Goal: Information Seeking & Learning: Learn about a topic

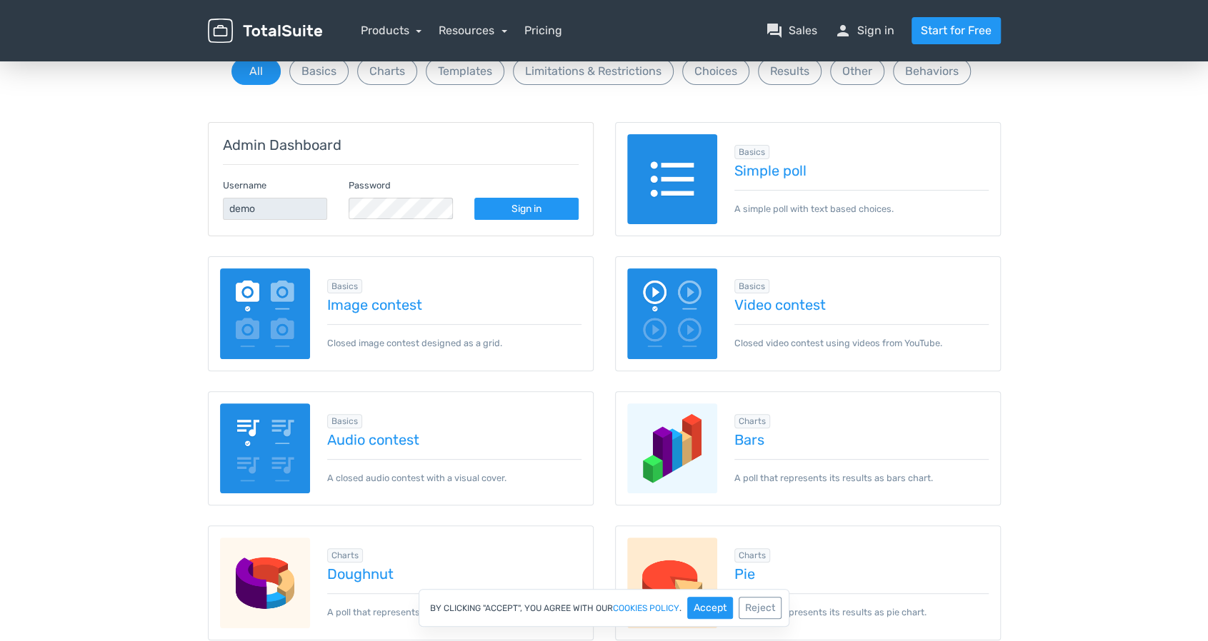
scroll to position [143, 0]
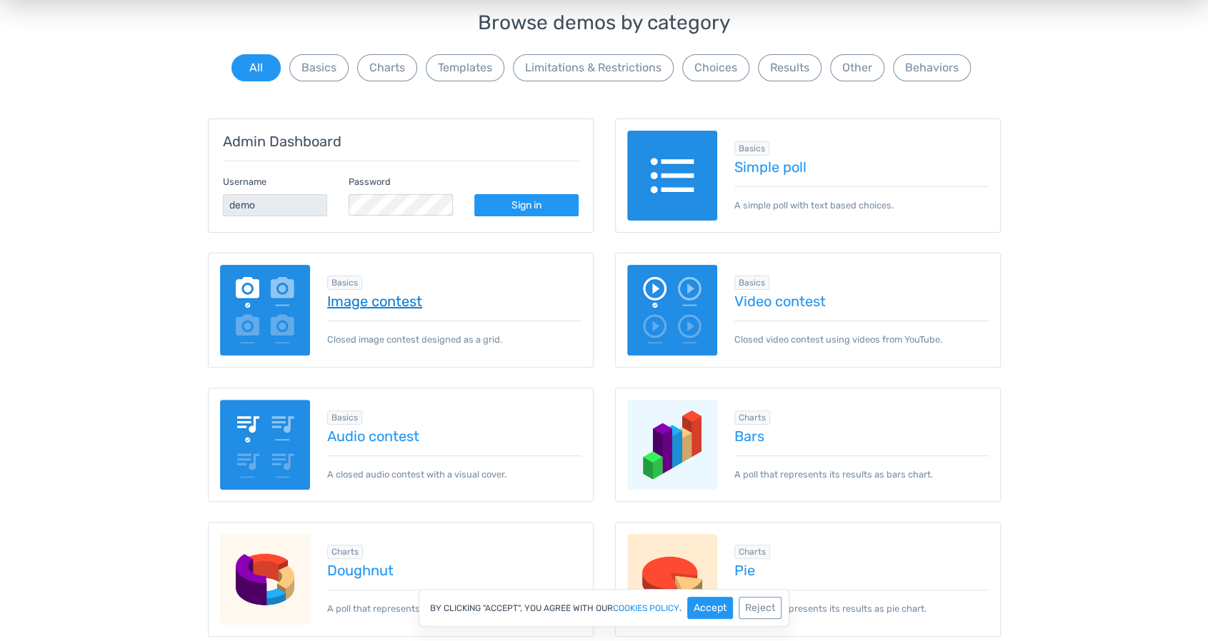
click at [408, 302] on link "Image contest" at bounding box center [454, 302] width 254 height 16
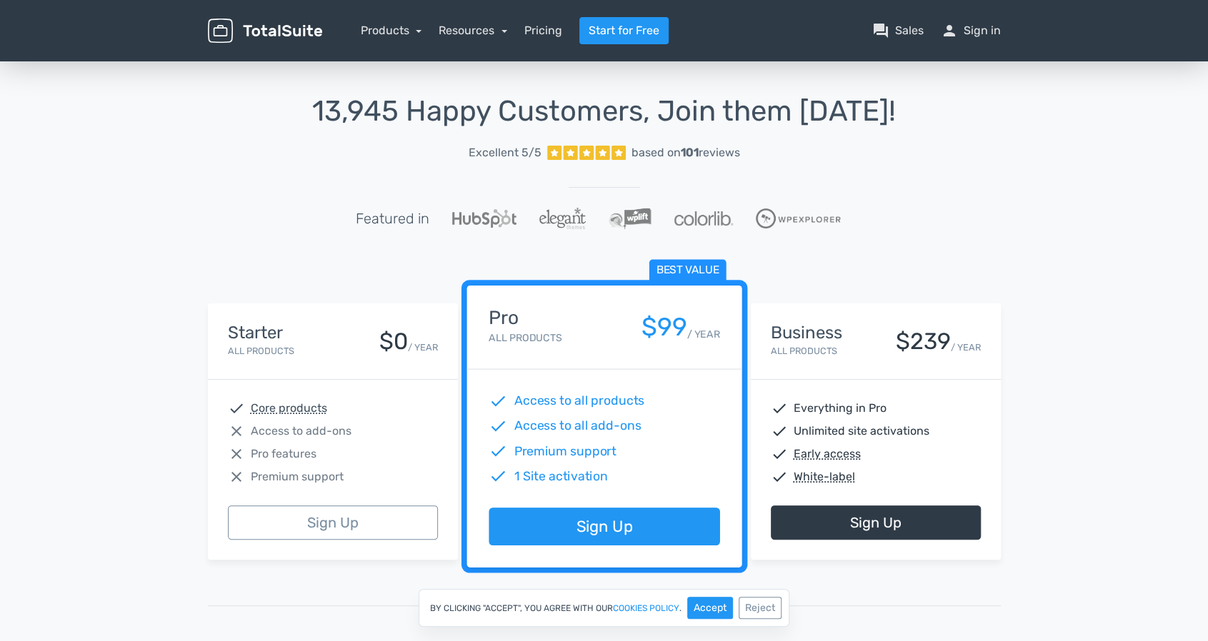
click at [290, 25] on img at bounding box center [265, 31] width 114 height 25
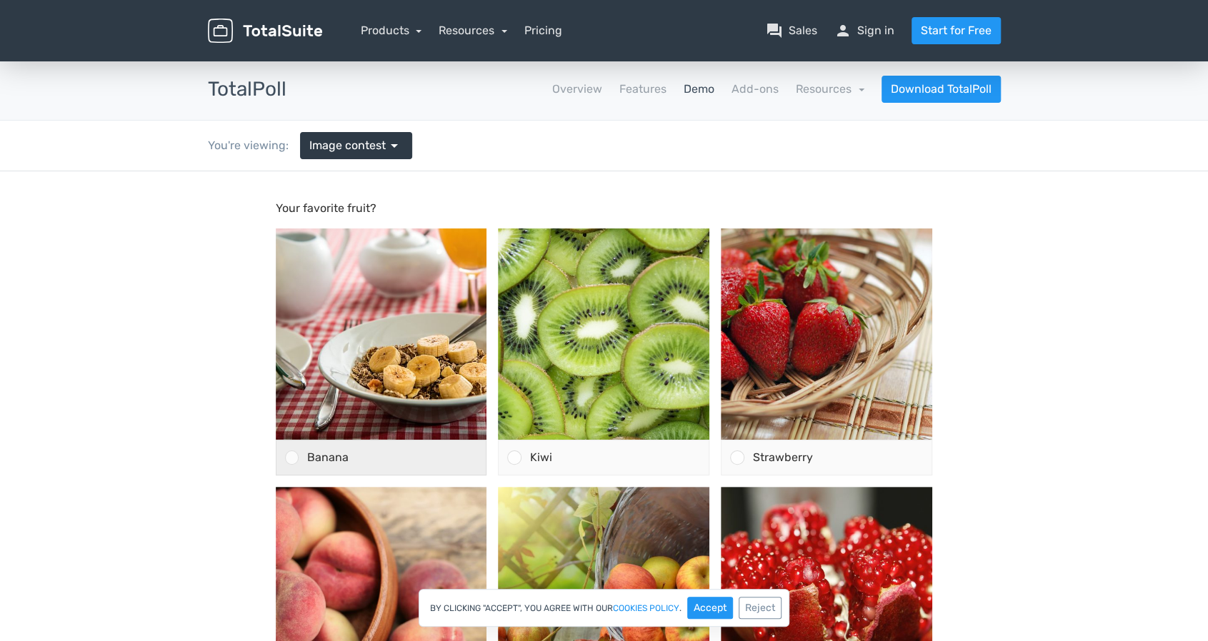
drag, startPoint x: 286, startPoint y: 459, endPoint x: 306, endPoint y: 463, distance: 19.8
click at [286, 458] on div at bounding box center [292, 458] width 14 height 14
click at [291, 458] on input "Banana" at bounding box center [291, 458] width 0 height 0
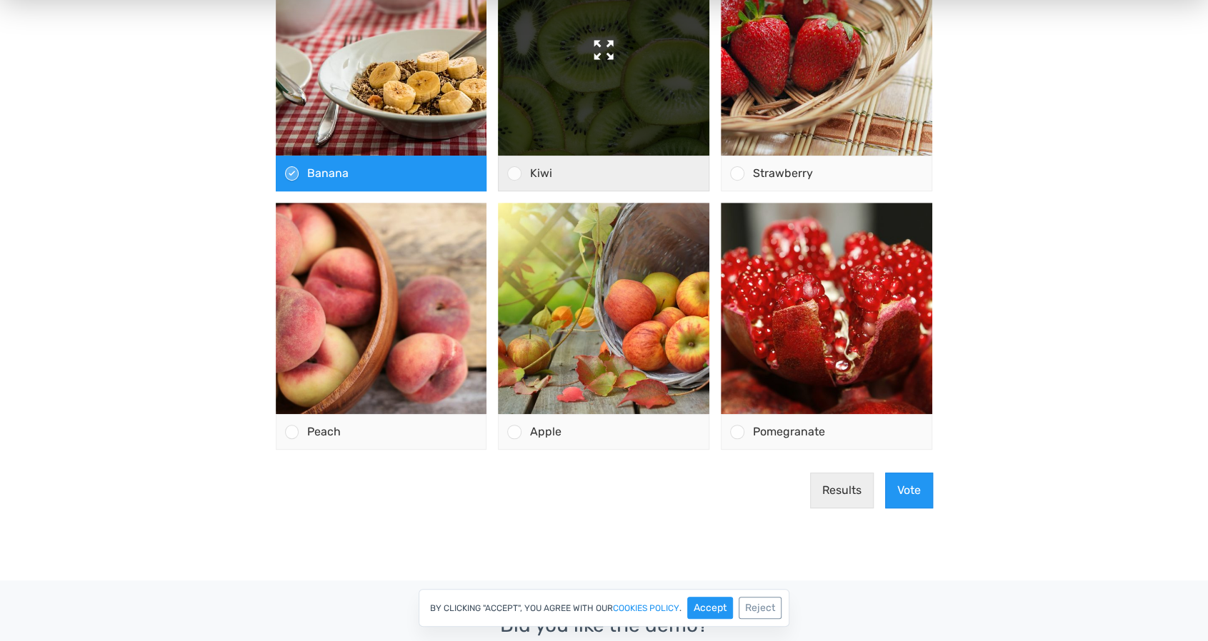
scroll to position [357, 0]
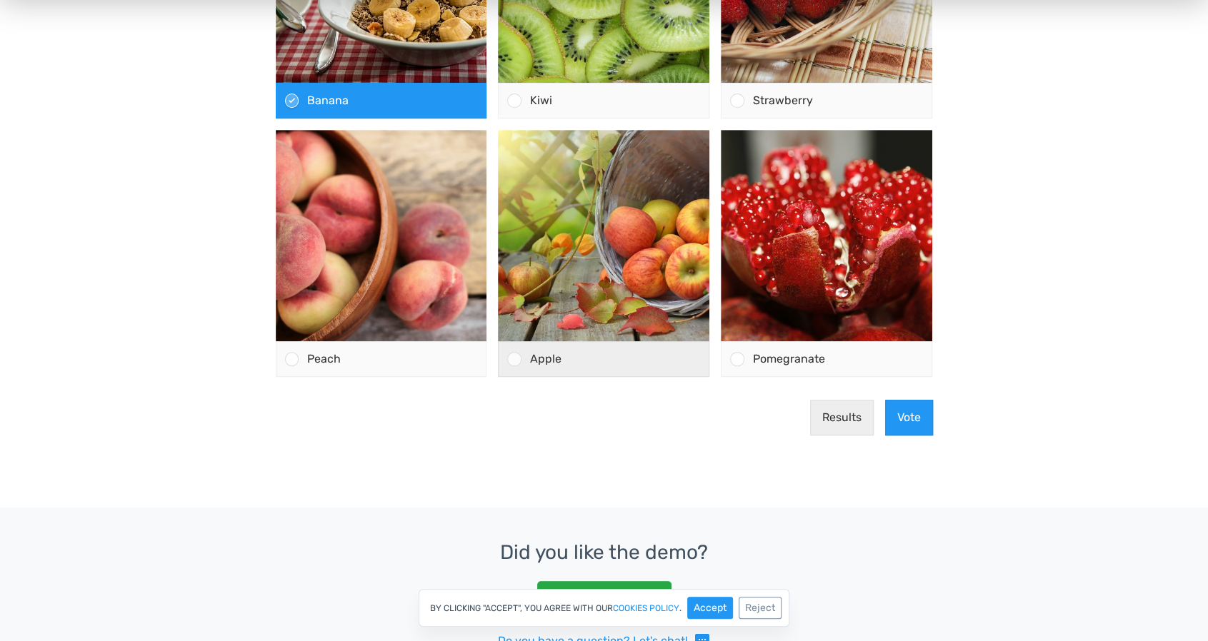
click at [516, 356] on div at bounding box center [514, 359] width 14 height 14
click at [514, 359] on input "Apple" at bounding box center [514, 359] width 0 height 0
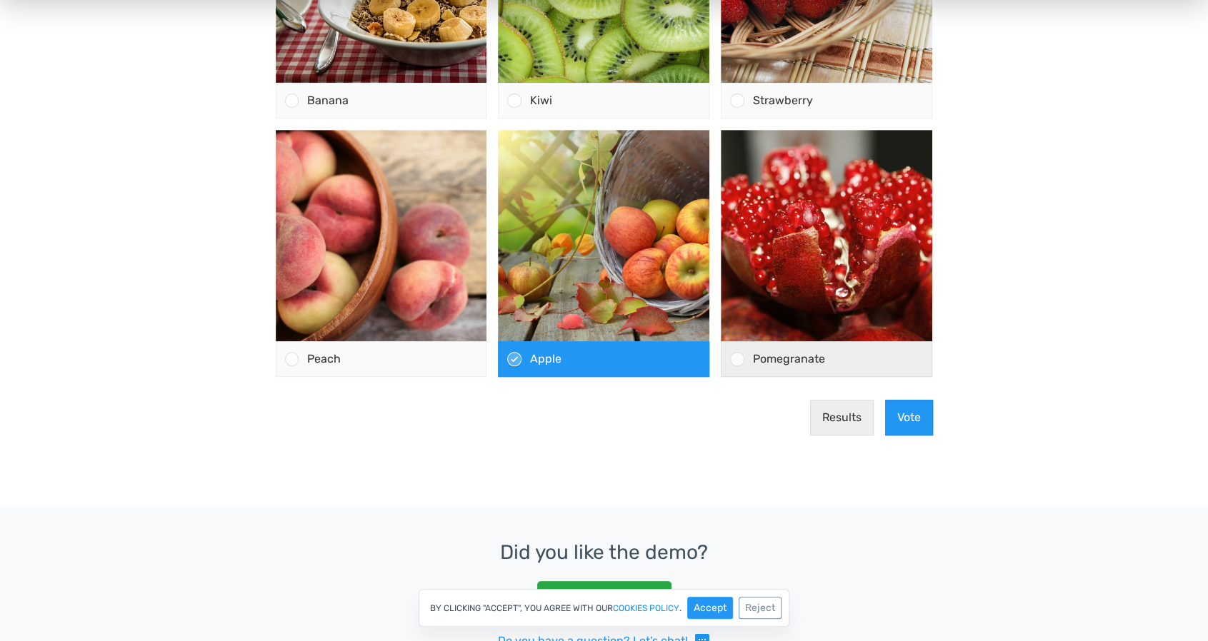
click at [744, 355] on div "Pomegranate" at bounding box center [838, 359] width 188 height 34
click at [737, 359] on input "Pomegranate" at bounding box center [737, 359] width 0 height 0
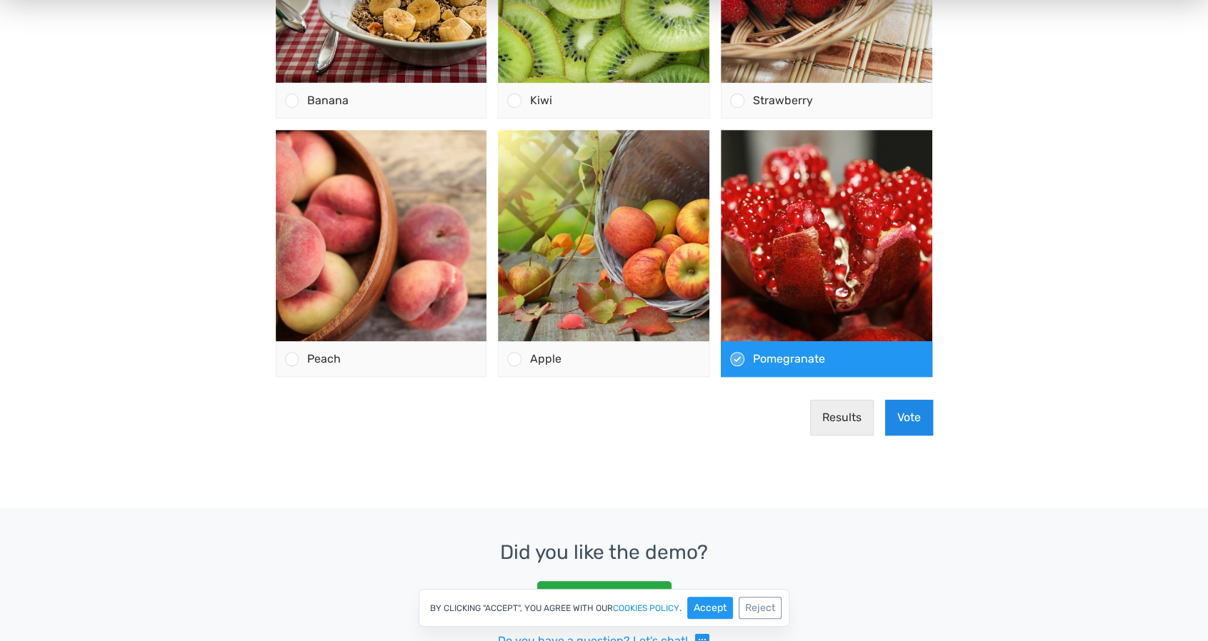
click at [921, 423] on button "Vote" at bounding box center [909, 418] width 48 height 36
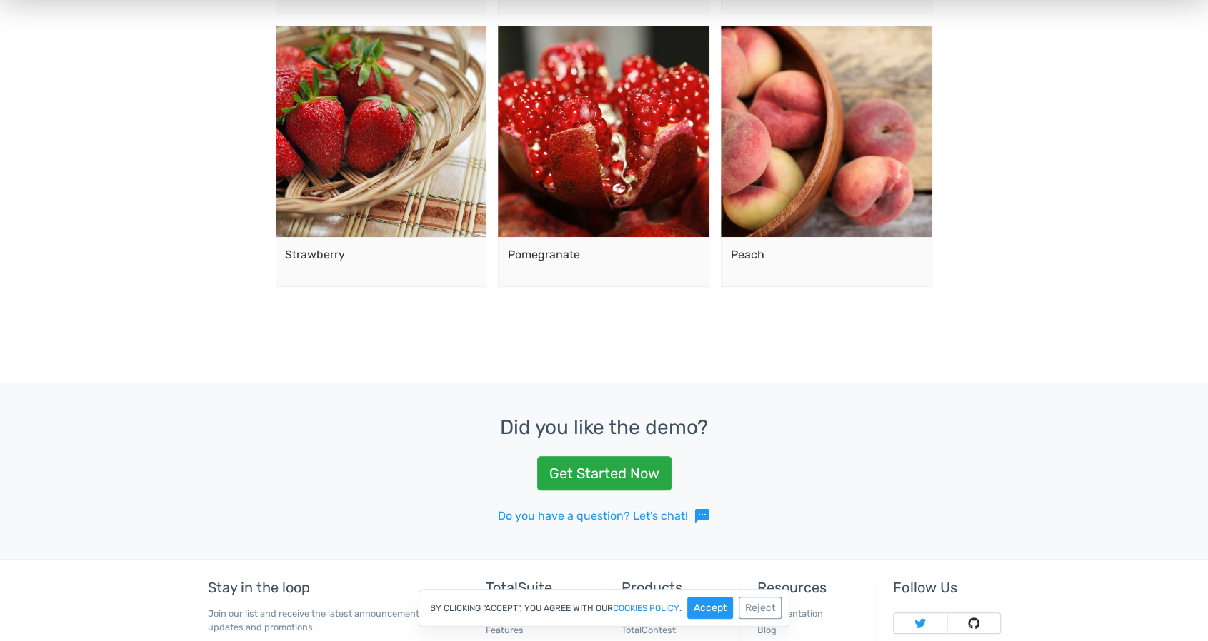
scroll to position [571, 0]
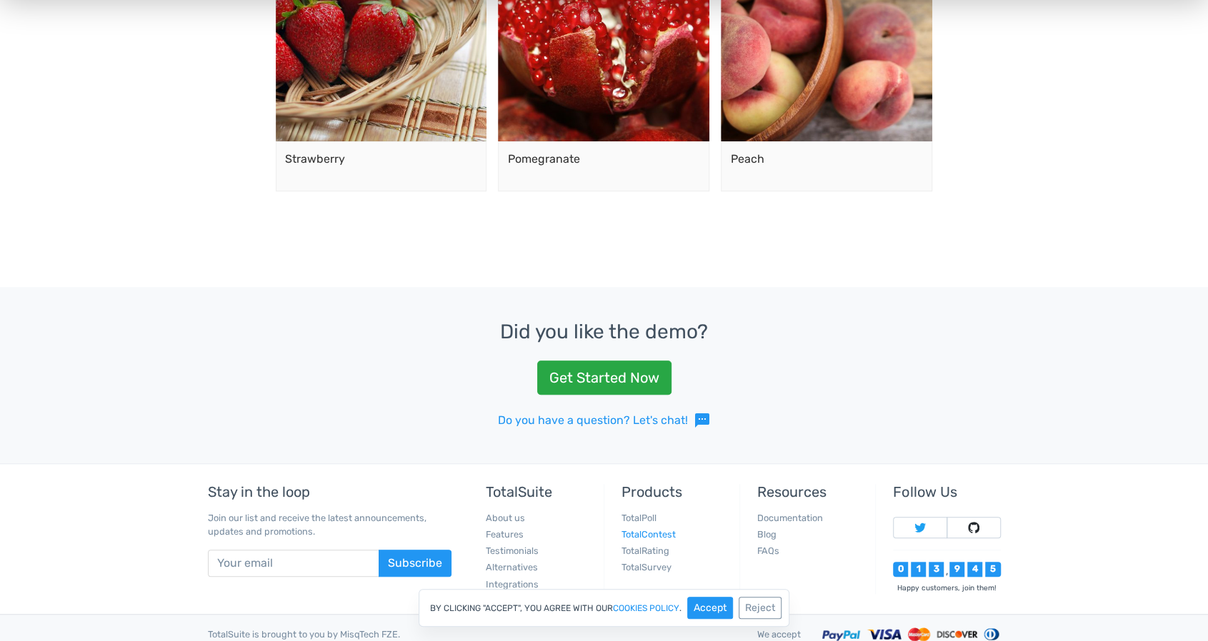
click at [649, 530] on link "TotalContest" at bounding box center [648, 534] width 54 height 11
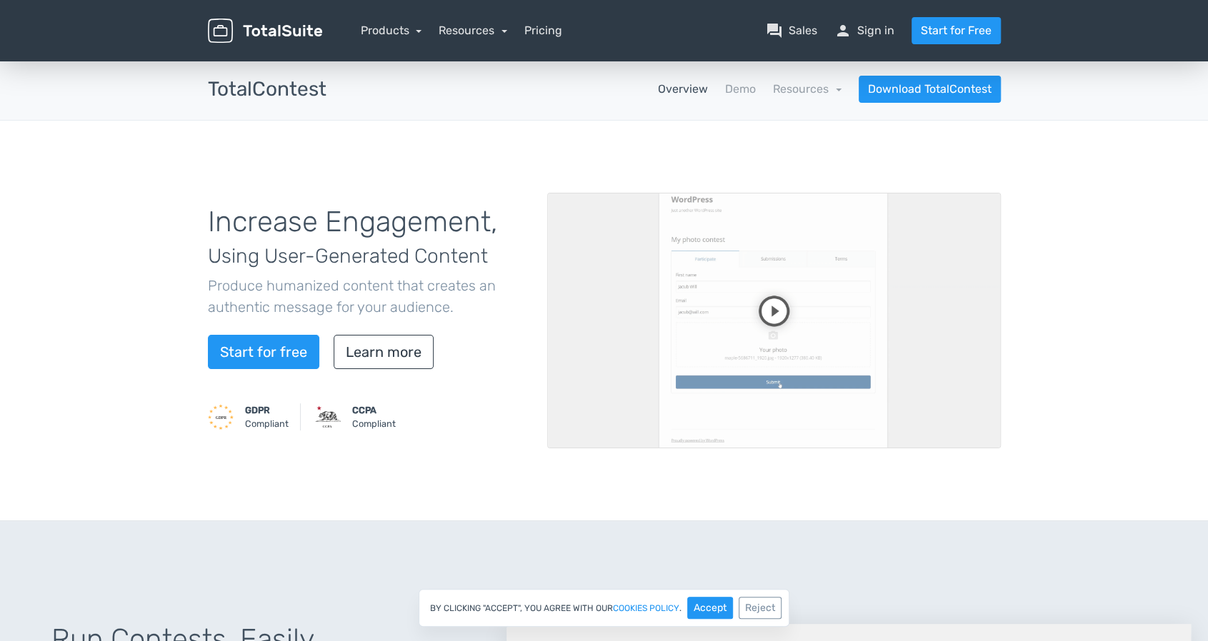
click at [769, 302] on video at bounding box center [774, 321] width 454 height 256
click at [772, 349] on video at bounding box center [774, 321] width 454 height 256
click at [989, 434] on video at bounding box center [774, 321] width 454 height 256
click at [730, 312] on video at bounding box center [774, 321] width 454 height 256
drag, startPoint x: 730, startPoint y: 312, endPoint x: 1071, endPoint y: 274, distance: 343.5
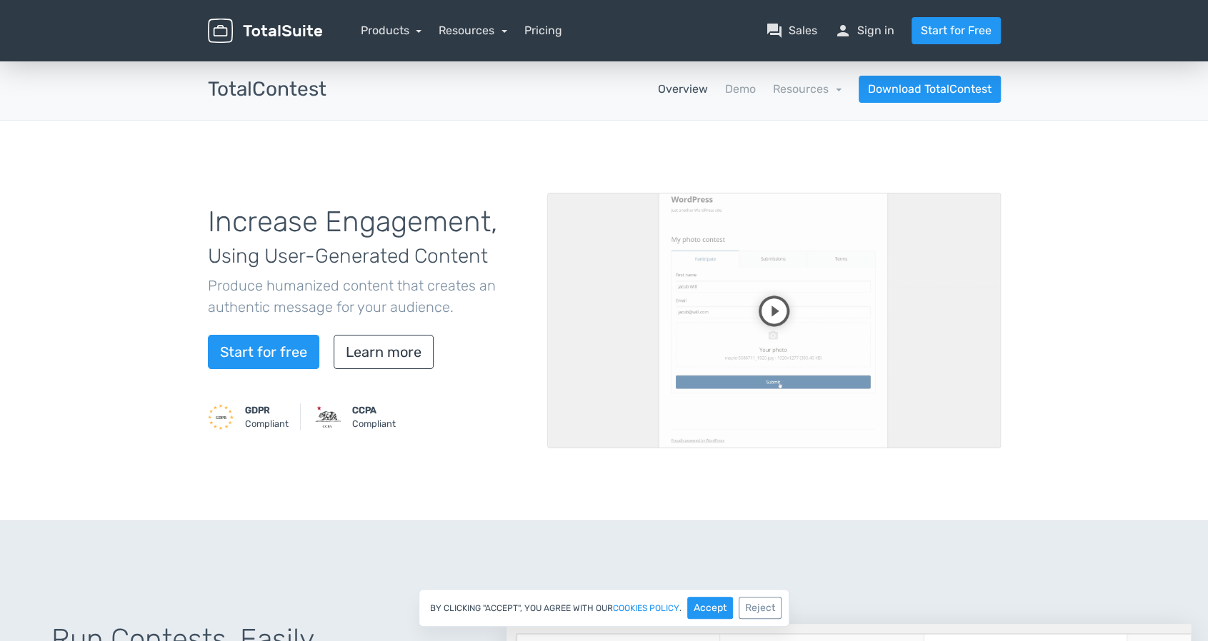
click at [1087, 278] on div "Increase Engagement, Using User-Generated Content Produce humanized content tha…" at bounding box center [604, 321] width 1208 height 401
click at [766, 208] on video at bounding box center [774, 321] width 454 height 256
click at [376, 363] on link "Learn more" at bounding box center [384, 352] width 100 height 34
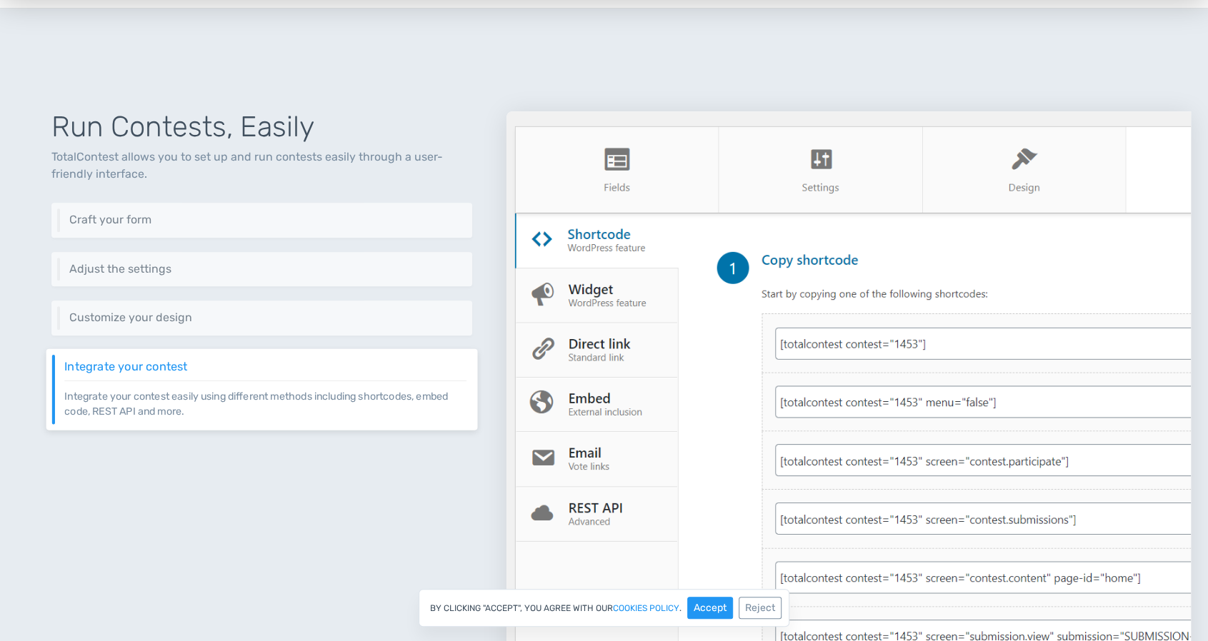
click at [841, 329] on img at bounding box center [848, 399] width 684 height 577
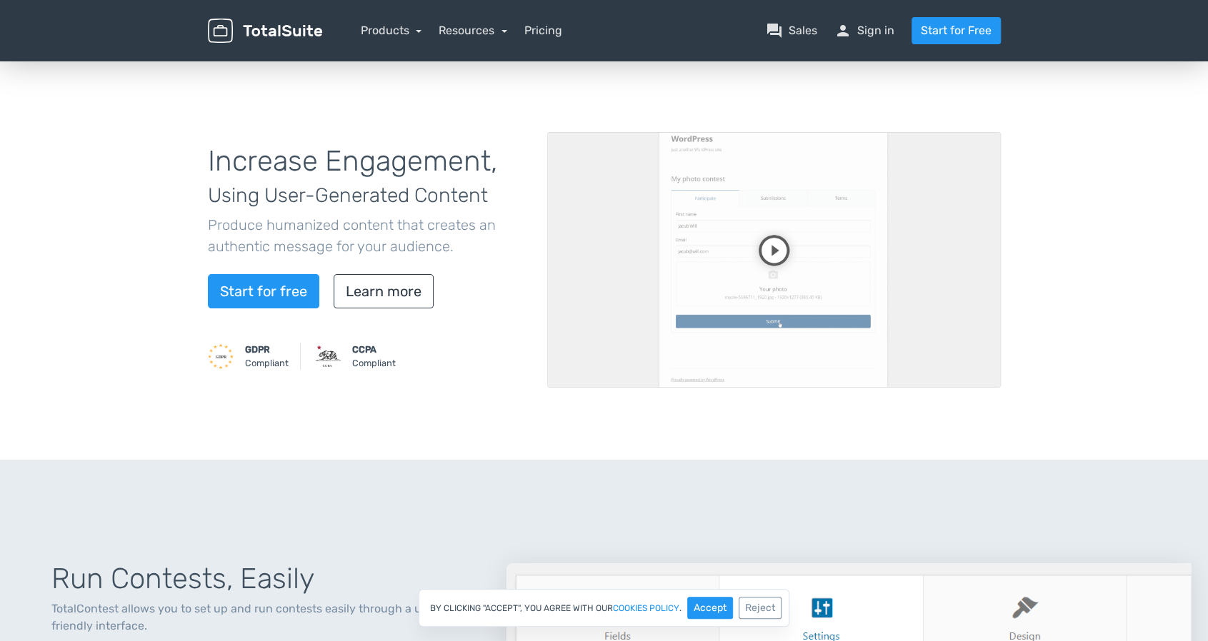
scroll to position [0, 0]
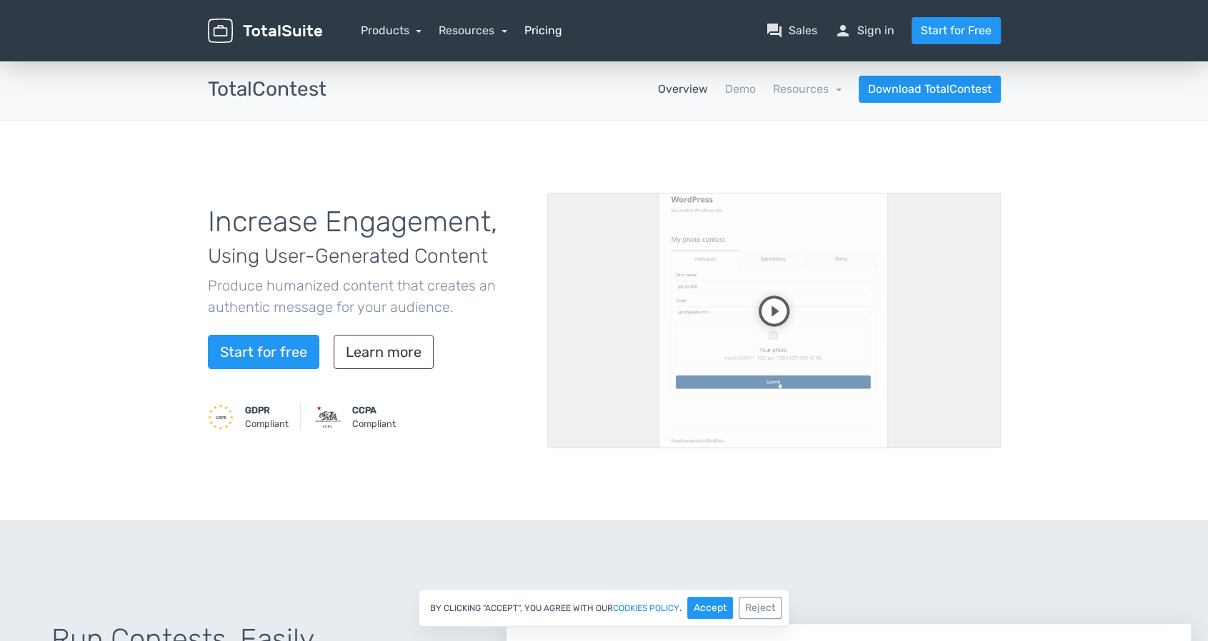
click at [540, 26] on link "Pricing" at bounding box center [543, 30] width 38 height 17
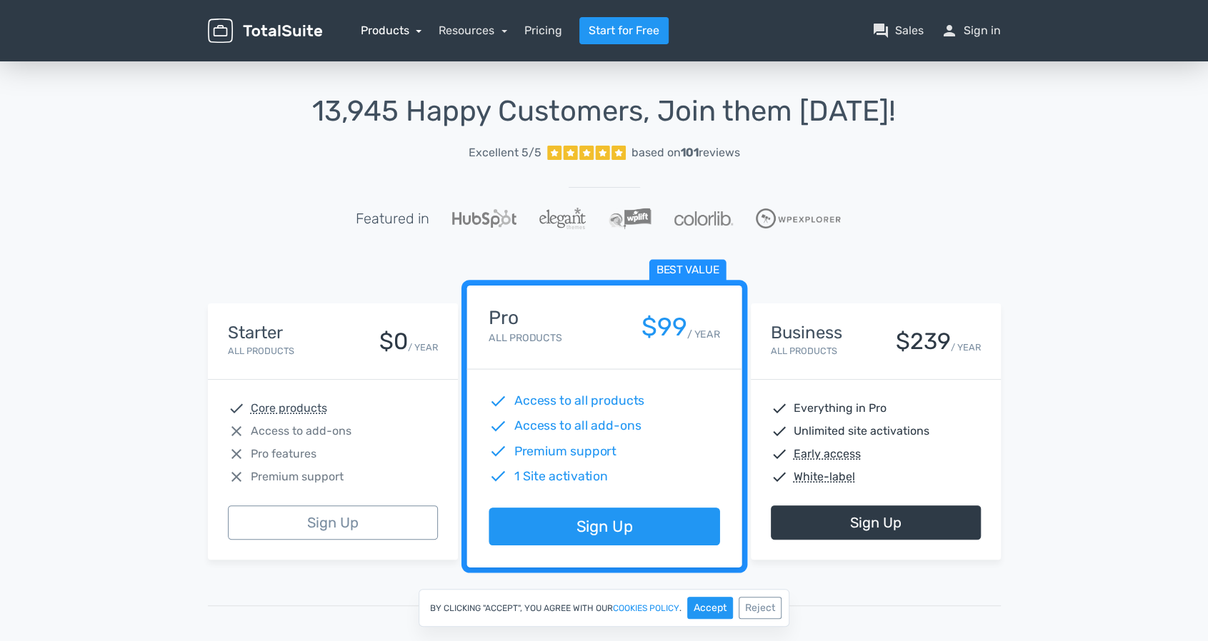
click at [380, 31] on link "Products" at bounding box center [391, 31] width 61 height 14
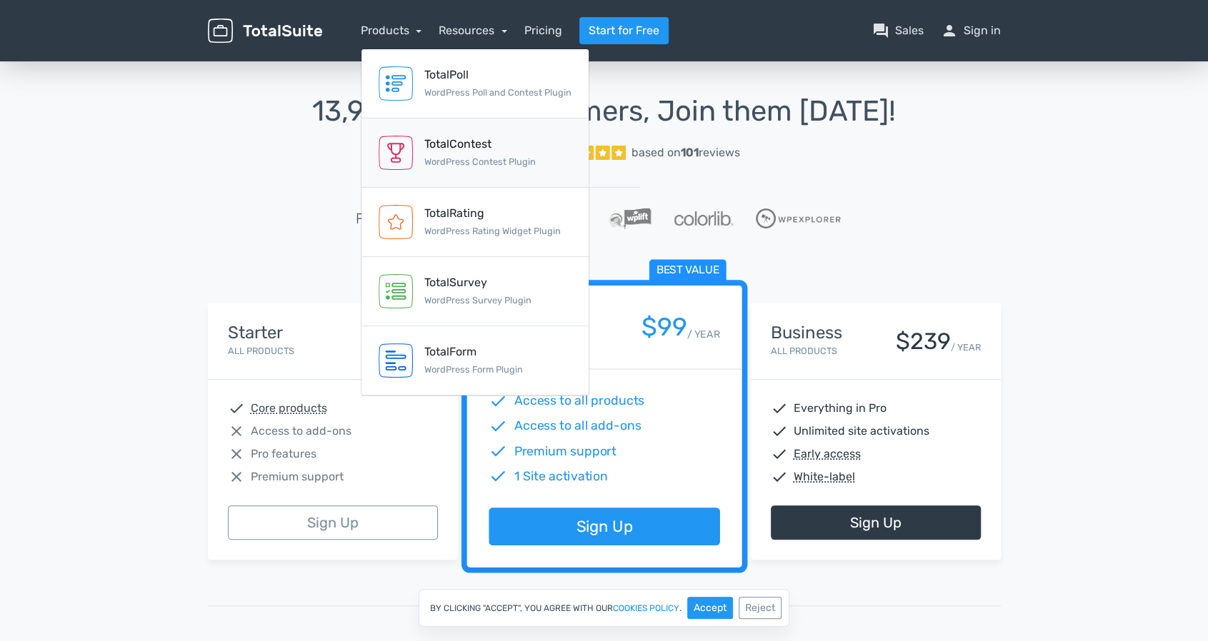
click at [399, 145] on img at bounding box center [396, 153] width 34 height 34
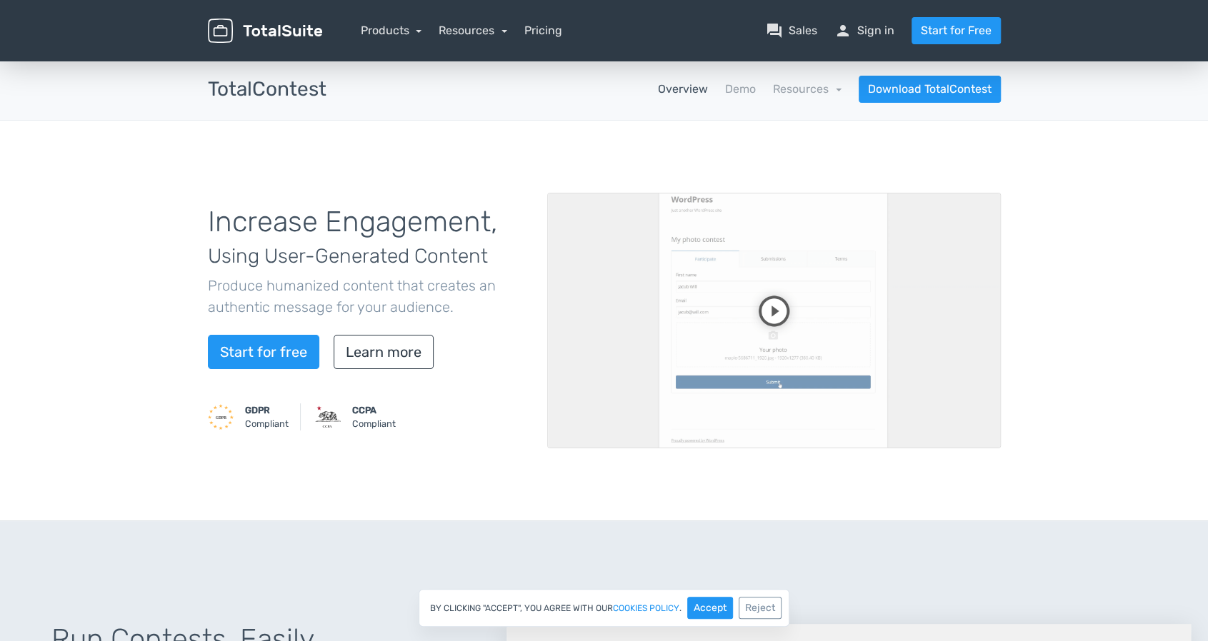
click at [764, 312] on video at bounding box center [774, 321] width 454 height 256
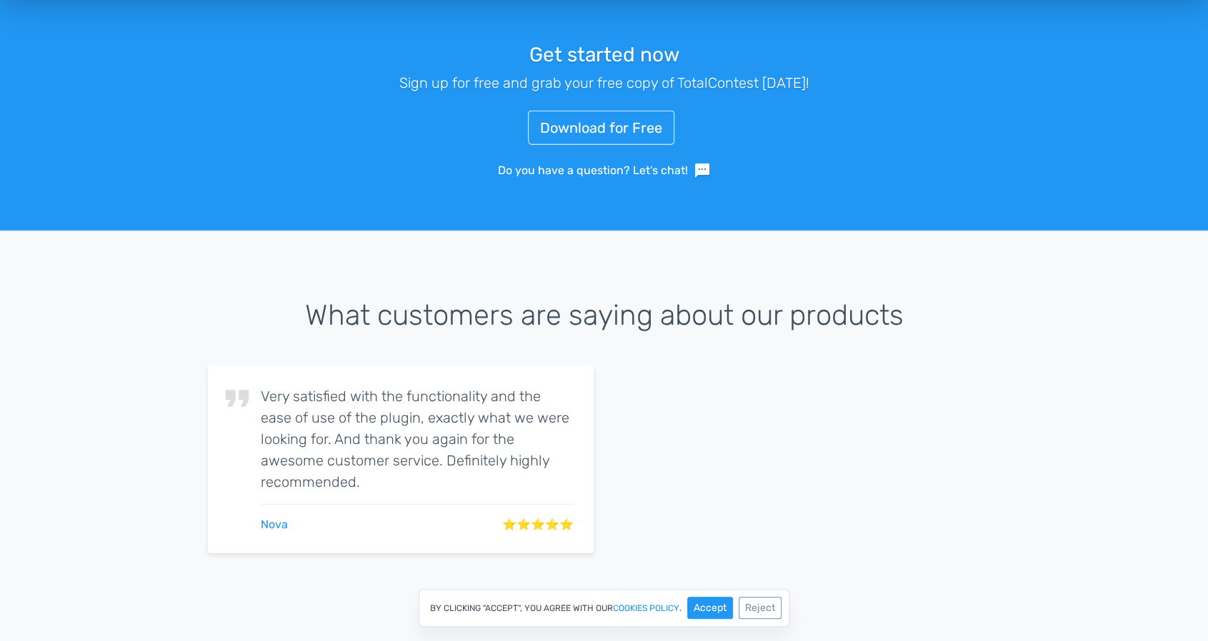
scroll to position [2357, 0]
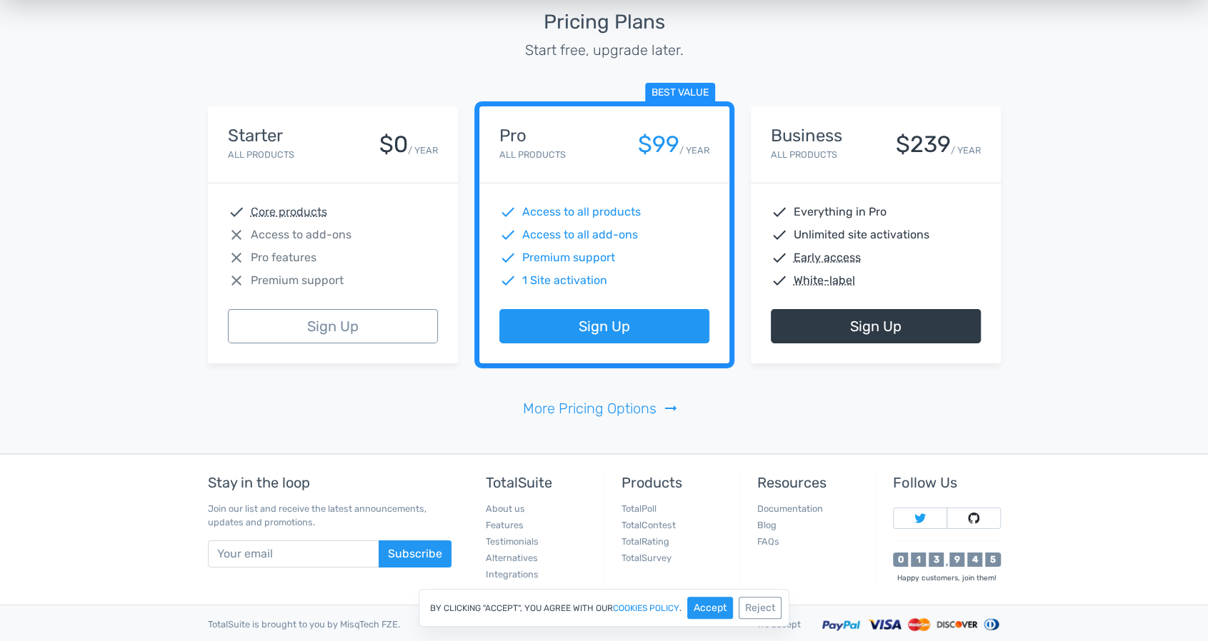
scroll to position [3136, 0]
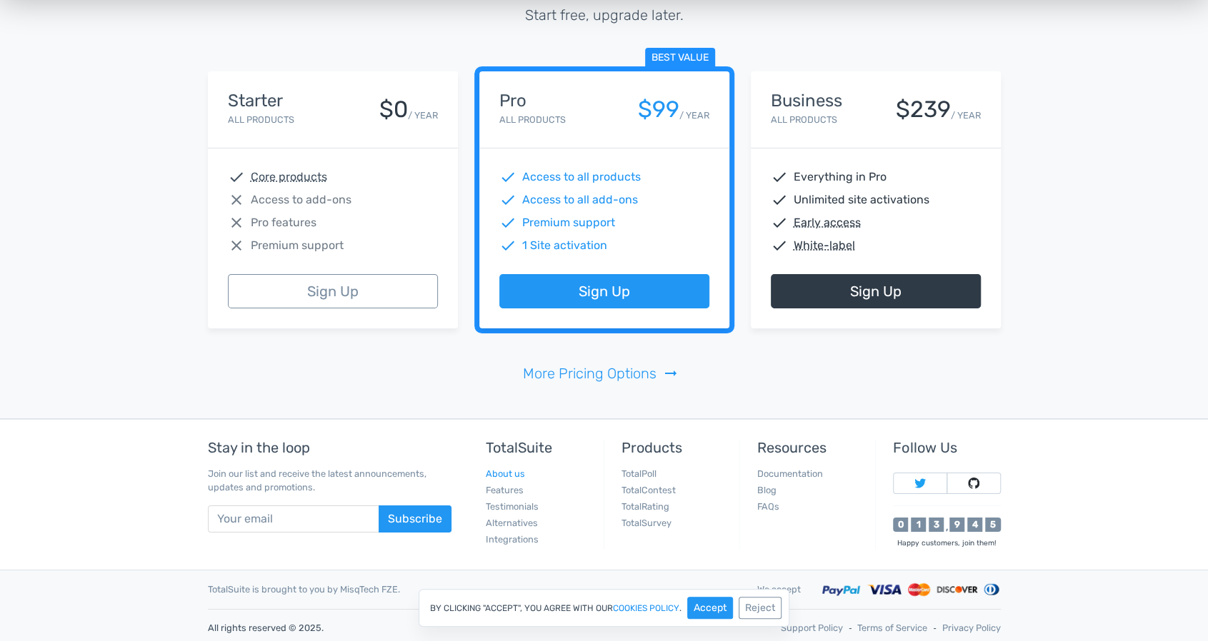
click at [501, 470] on link "About us" at bounding box center [505, 474] width 39 height 11
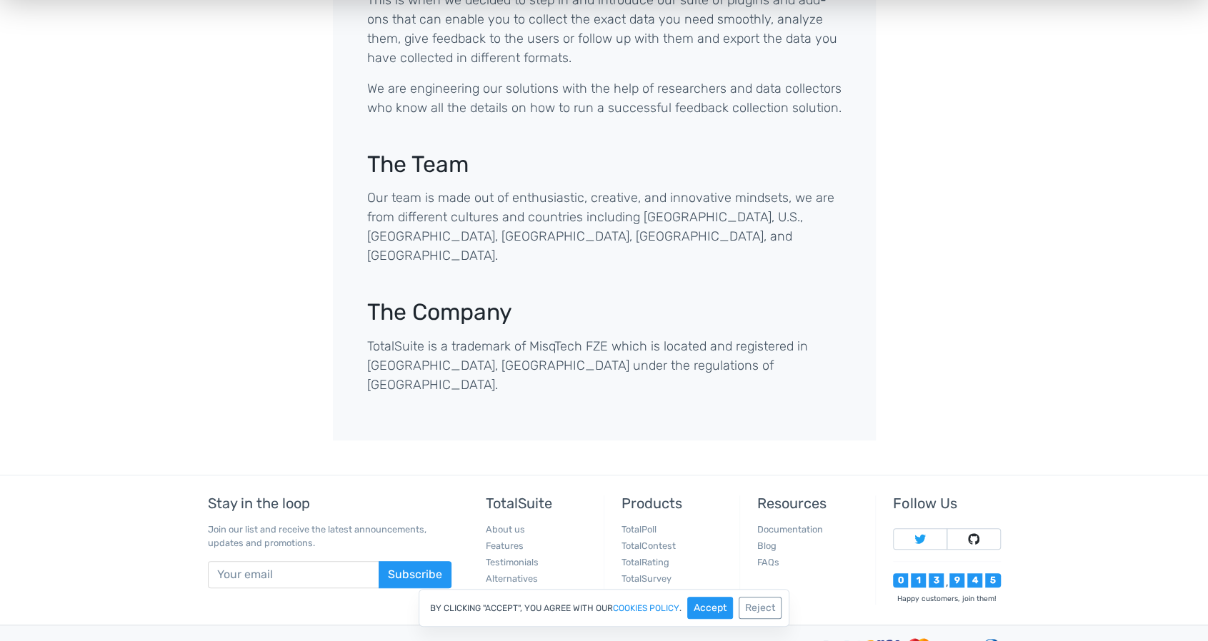
scroll to position [522, 0]
